Goal: Task Accomplishment & Management: Manage account settings

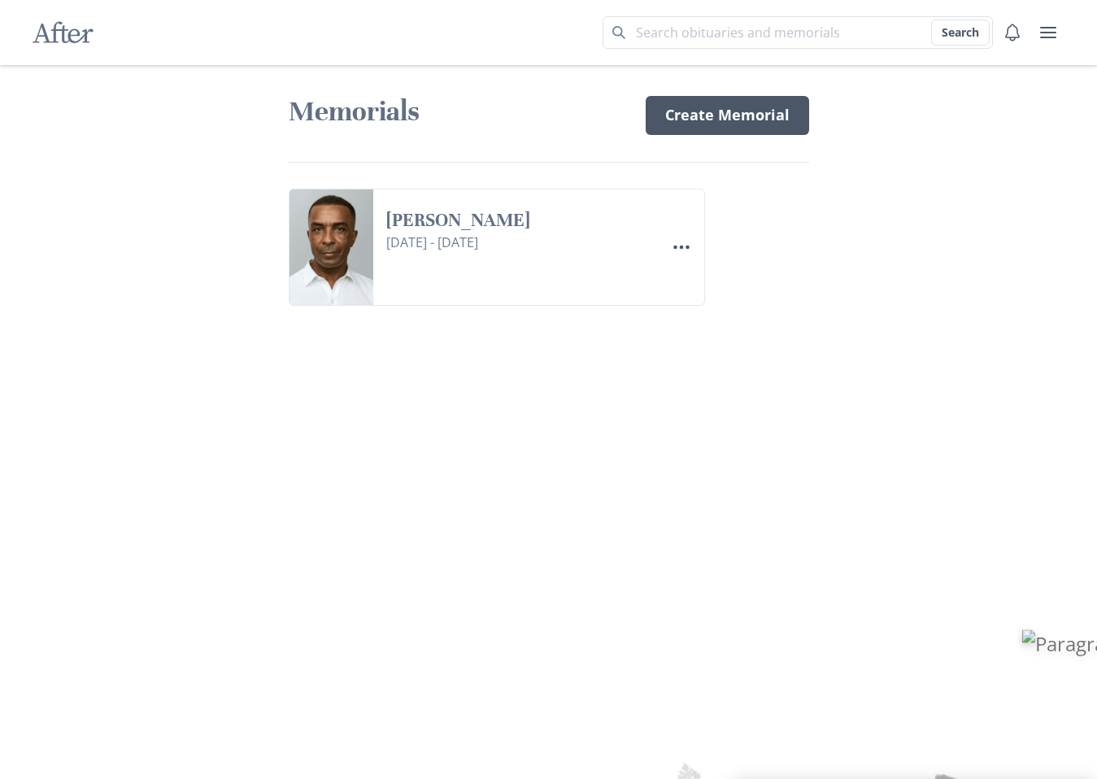
click at [693, 112] on link "Create Memorial" at bounding box center [726, 115] width 163 height 39
click at [678, 243] on icon "Menu" at bounding box center [682, 247] width 20 height 20
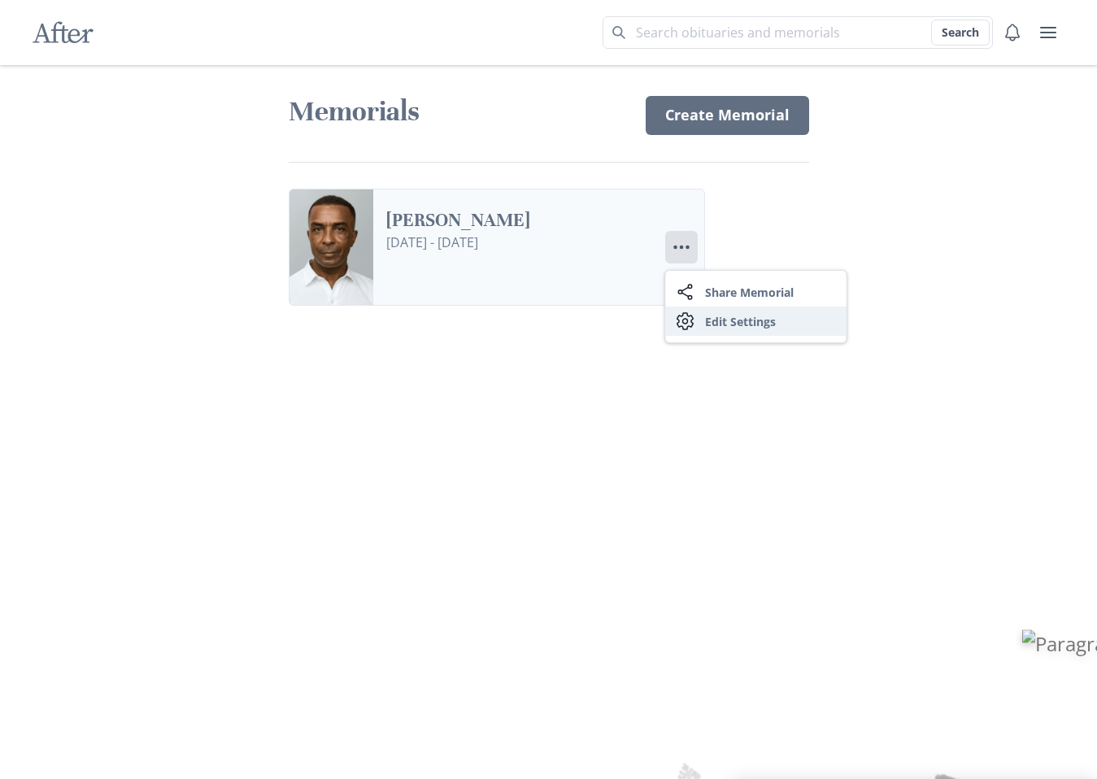
click at [725, 323] on link "Settings Edit Settings" at bounding box center [756, 320] width 180 height 29
select select "1"
select select "8"
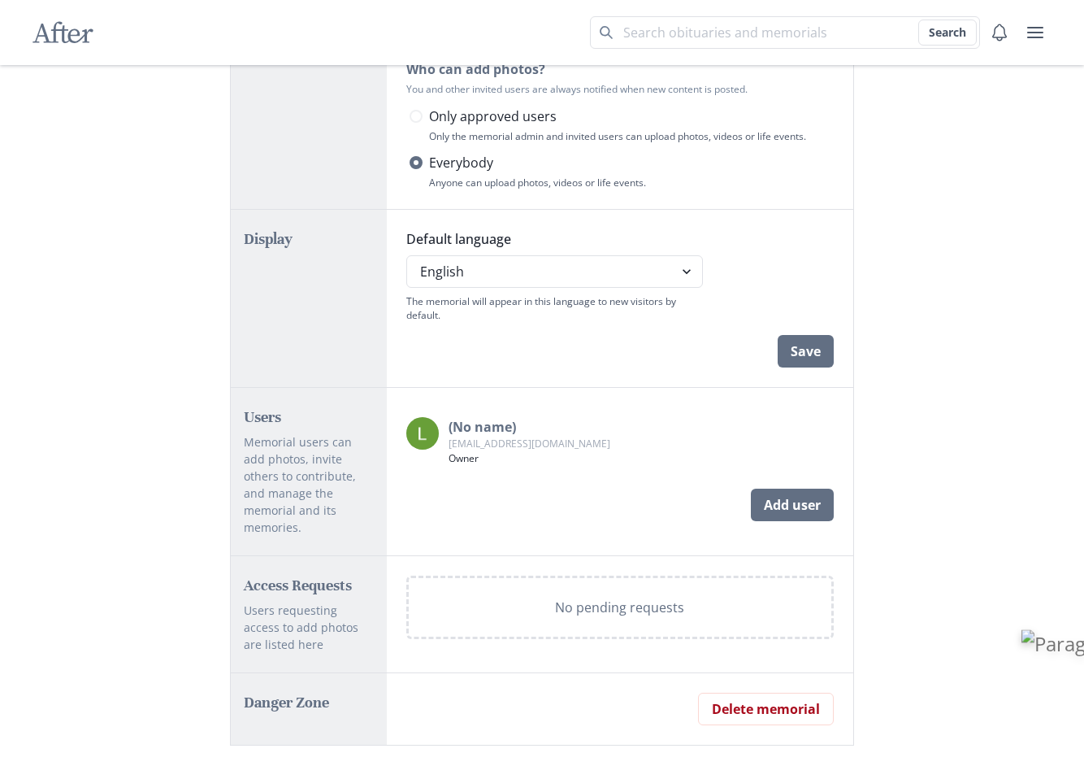
scroll to position [719, 0]
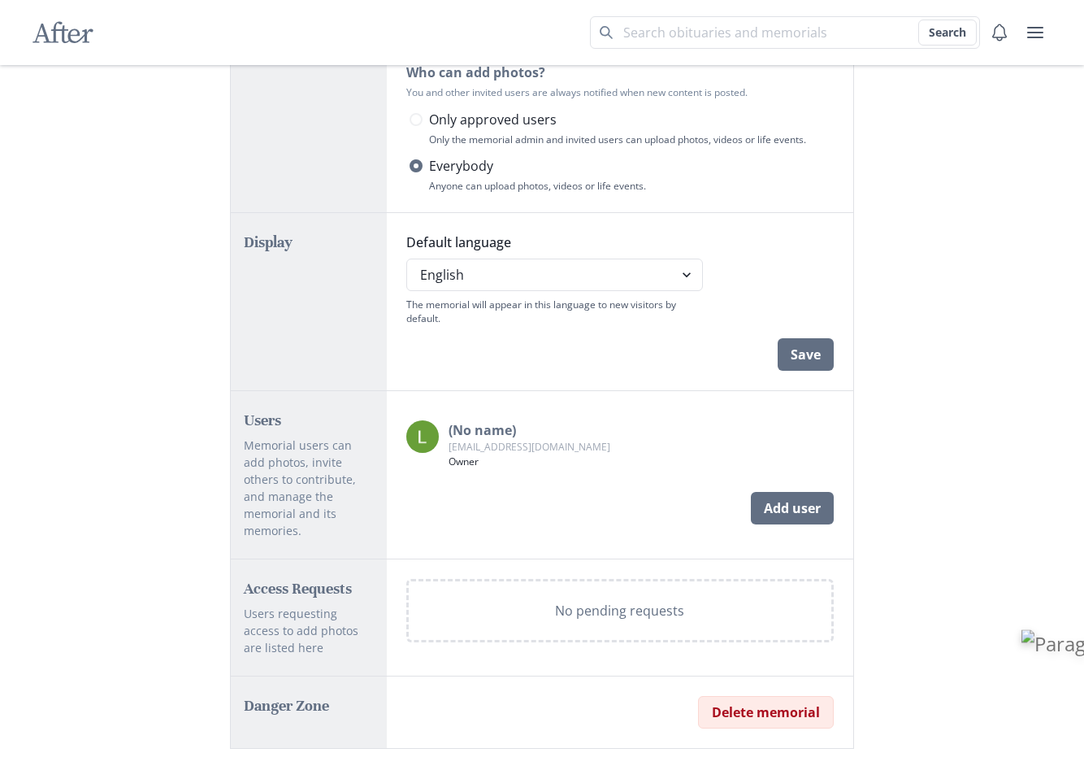
click at [744, 698] on button "Delete memorial" at bounding box center [766, 712] width 136 height 33
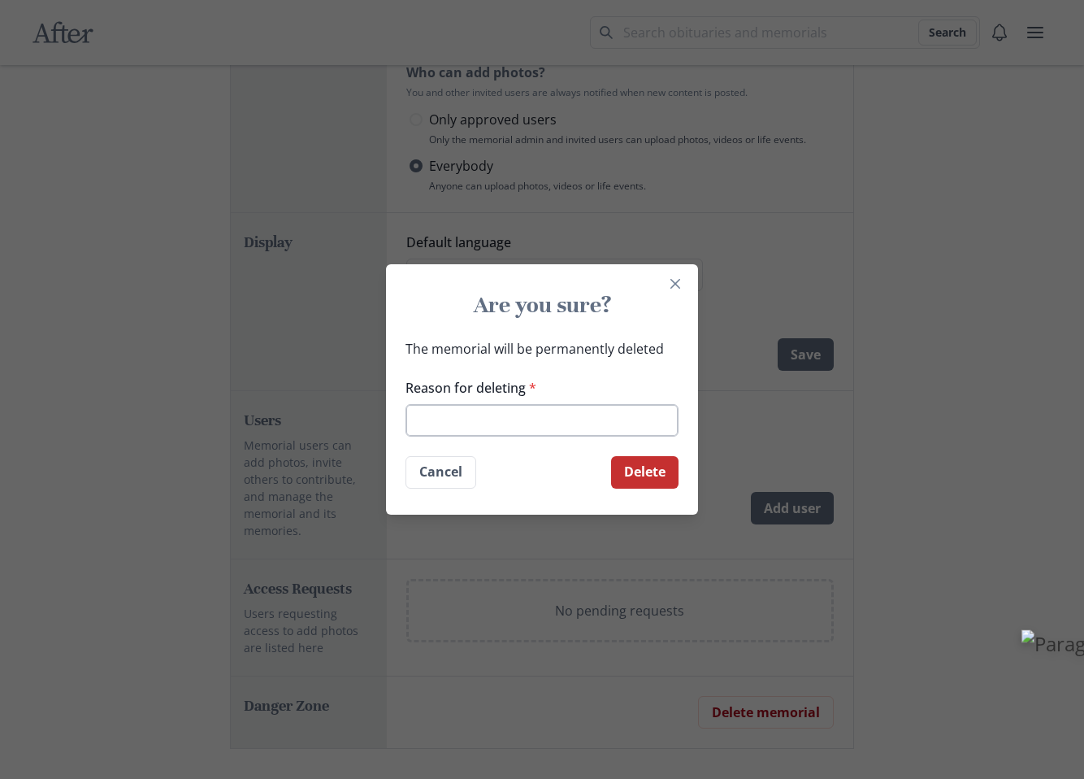
click at [511, 425] on input "Reason for deleting *" at bounding box center [542, 420] width 273 height 33
type input "yes"
click at [611, 456] on button "Delete" at bounding box center [644, 472] width 67 height 33
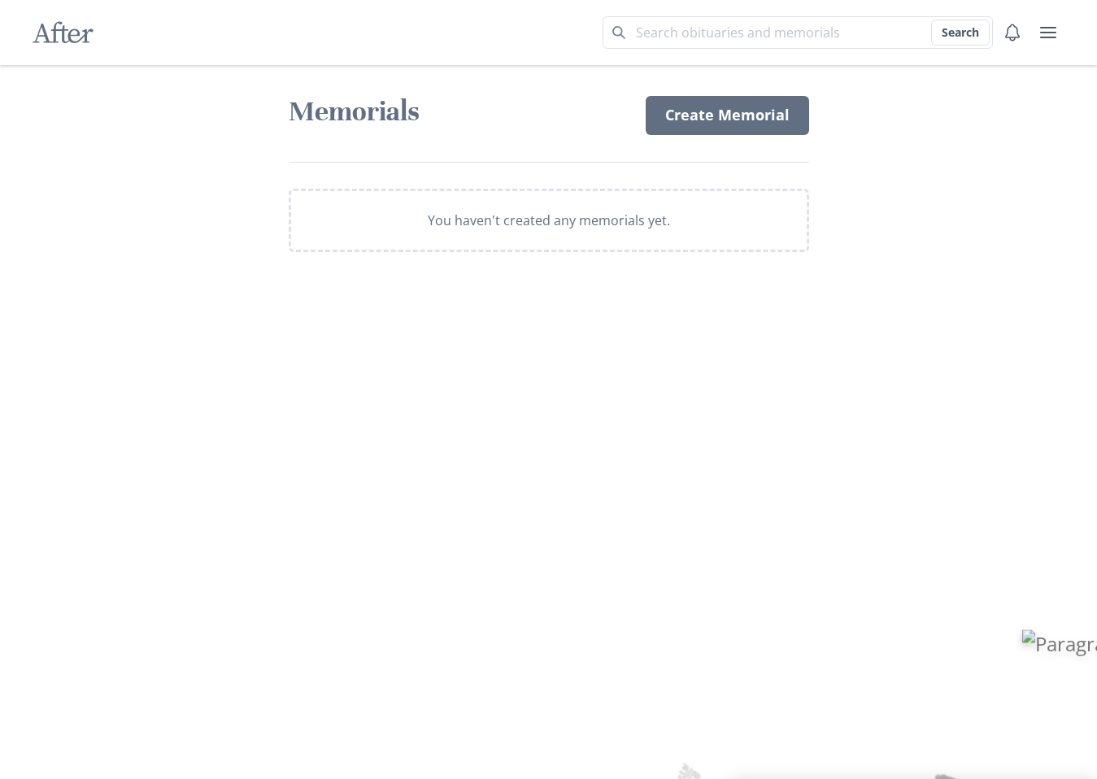
select select "1"
select select "8"
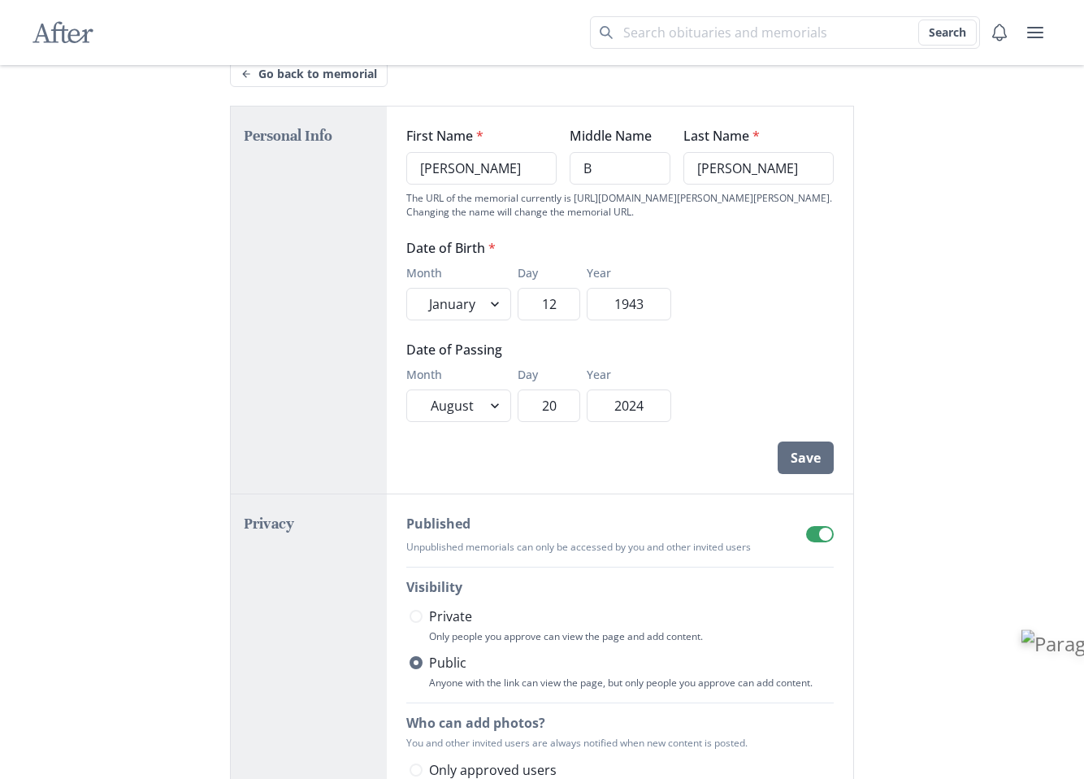
scroll to position [722, 0]
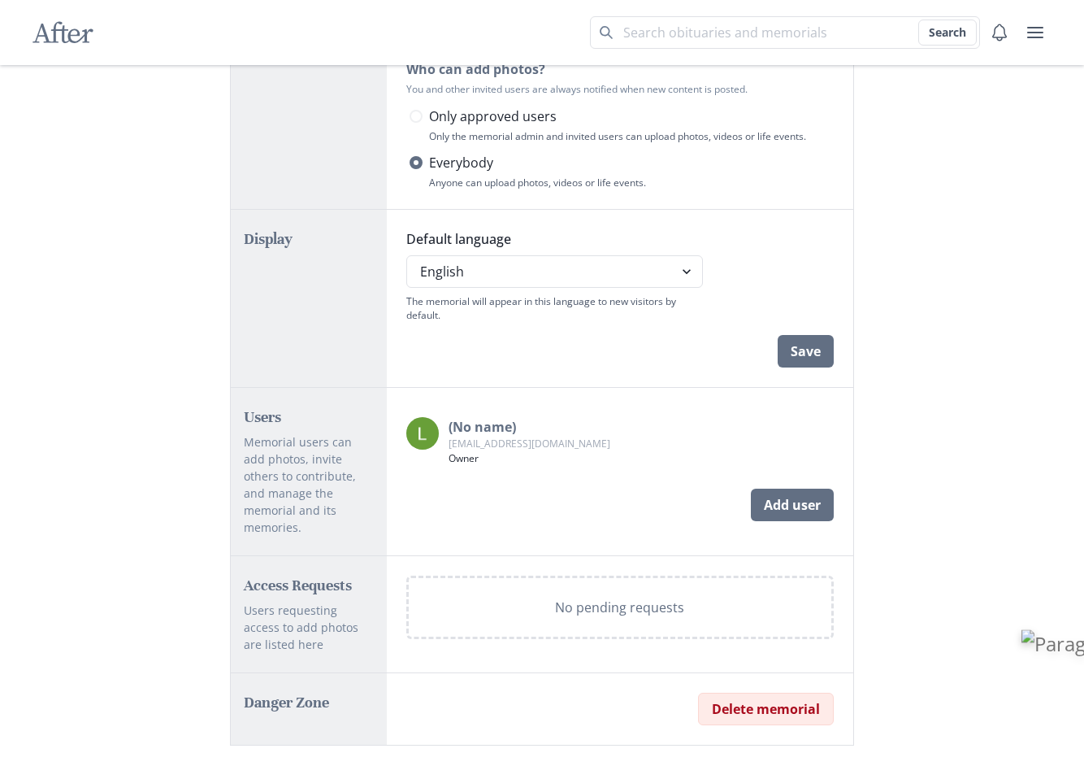
click at [805, 697] on button "Delete memorial" at bounding box center [766, 709] width 136 height 33
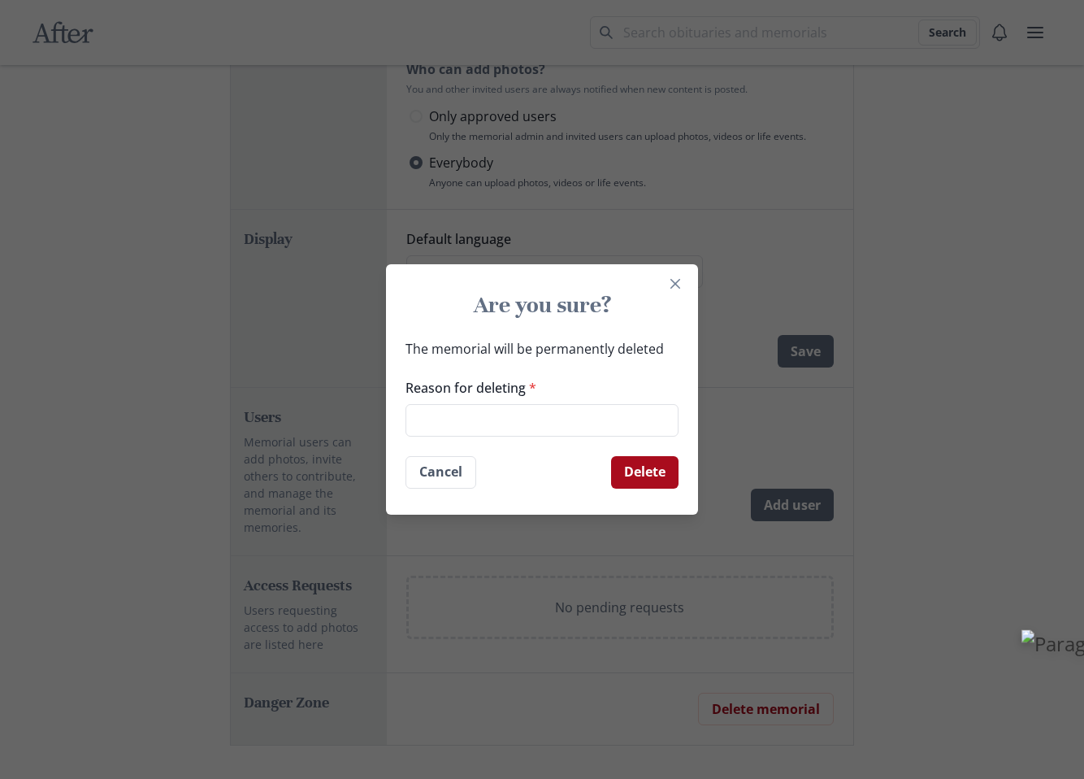
click at [673, 469] on button "Delete" at bounding box center [644, 472] width 67 height 33
type input "yes"
click at [663, 464] on button "Delete" at bounding box center [644, 472] width 67 height 33
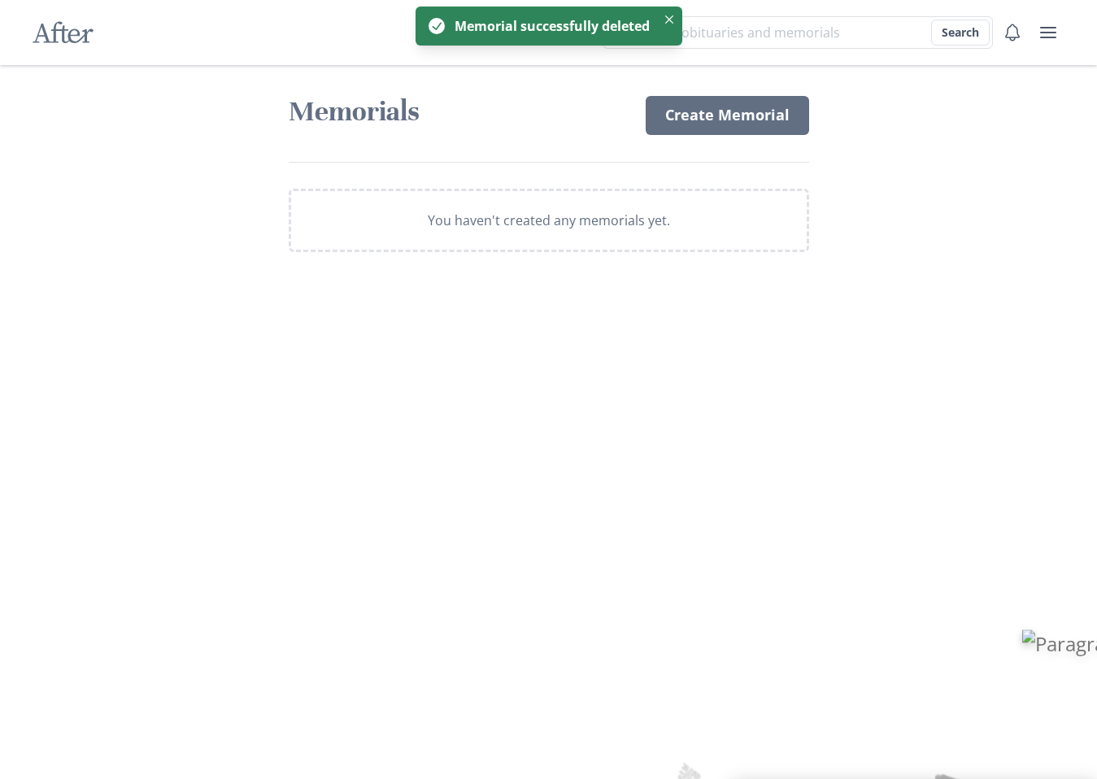
click at [580, 220] on p "You haven't created any memorials yet." at bounding box center [549, 221] width 242 height 20
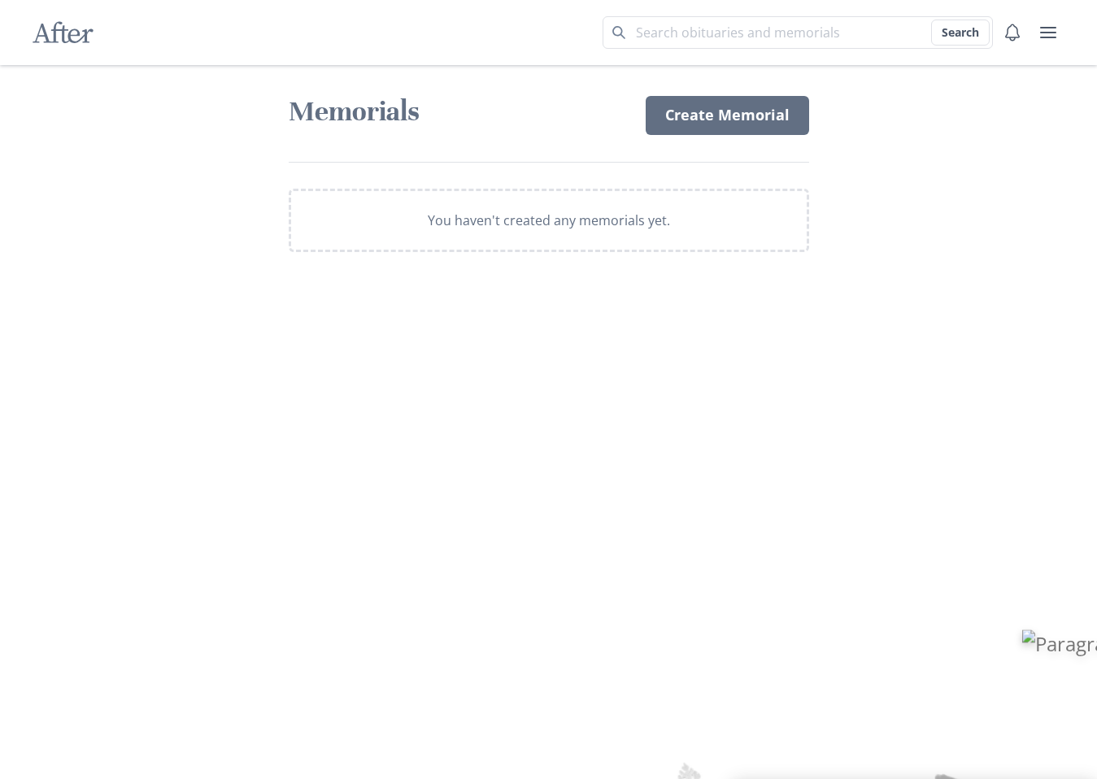
click at [525, 221] on p "You haven't created any memorials yet." at bounding box center [549, 221] width 242 height 20
select select "1"
select select "8"
